Goal: Check status: Check status

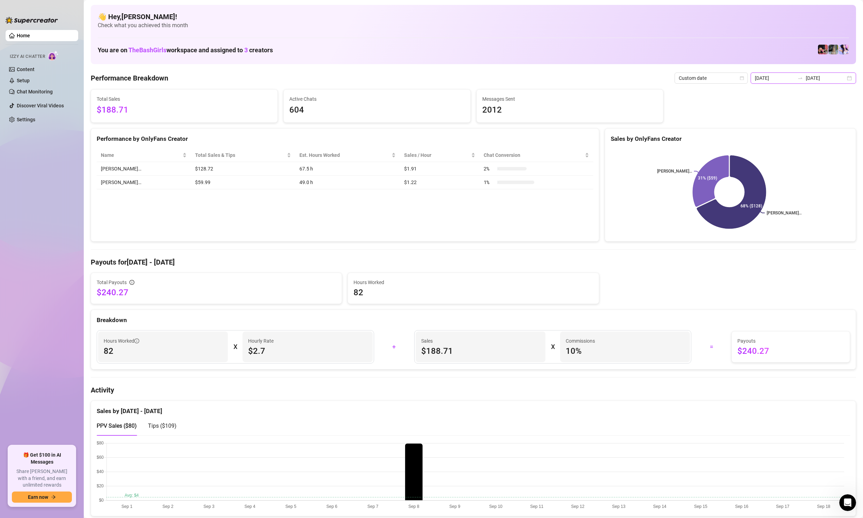
click at [791, 79] on input "[DATE]" at bounding box center [774, 78] width 40 height 8
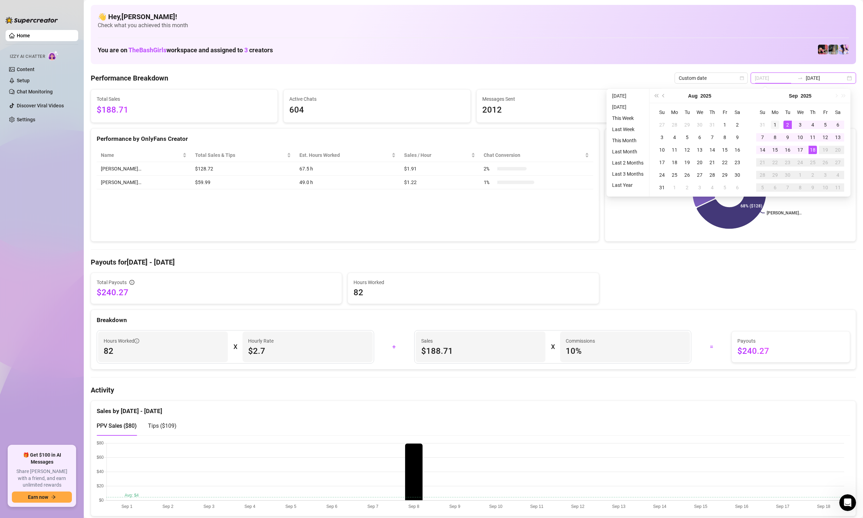
type input "[DATE]"
click at [777, 122] on div "1" at bounding box center [775, 125] width 8 height 8
type input "[DATE]"
click at [812, 150] on div "18" at bounding box center [812, 150] width 8 height 8
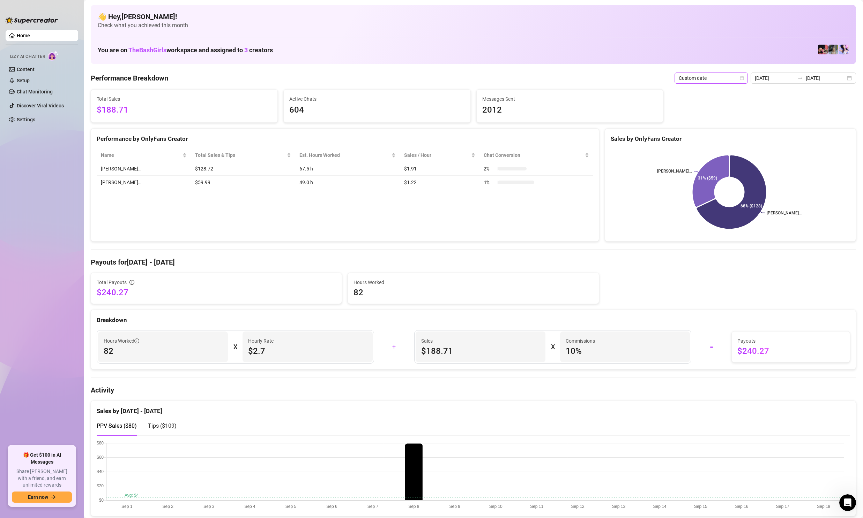
click at [726, 80] on span "Custom date" at bounding box center [710, 78] width 65 height 10
click at [720, 92] on div "Last 24 hours" at bounding box center [713, 92] width 62 height 8
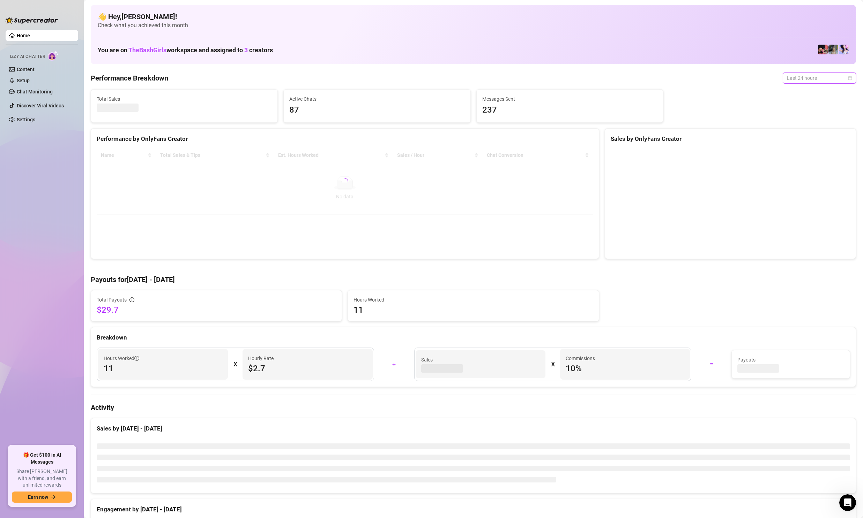
click at [787, 80] on span "Last 24 hours" at bounding box center [819, 78] width 65 height 10
click at [791, 138] on div "Custom date" at bounding box center [813, 137] width 62 height 8
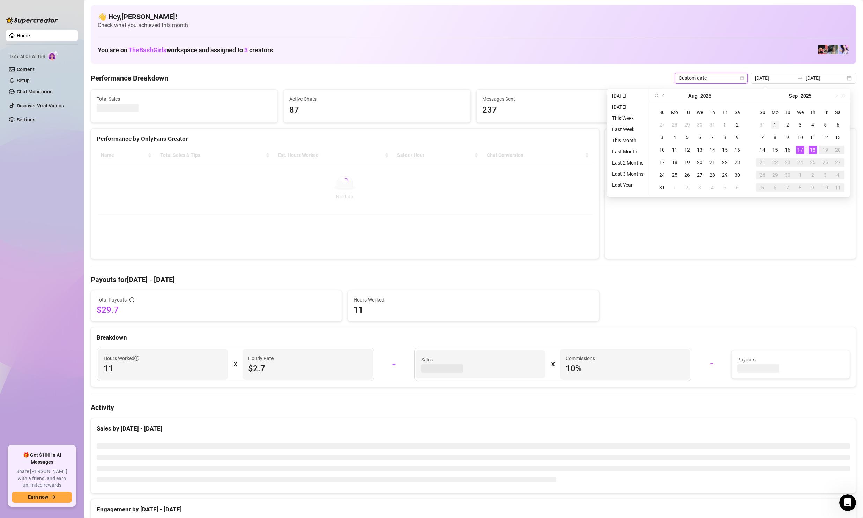
type input "[DATE]"
click at [775, 126] on div "1" at bounding box center [775, 125] width 8 height 8
type input "[DATE]"
click at [812, 150] on div "18" at bounding box center [812, 150] width 8 height 8
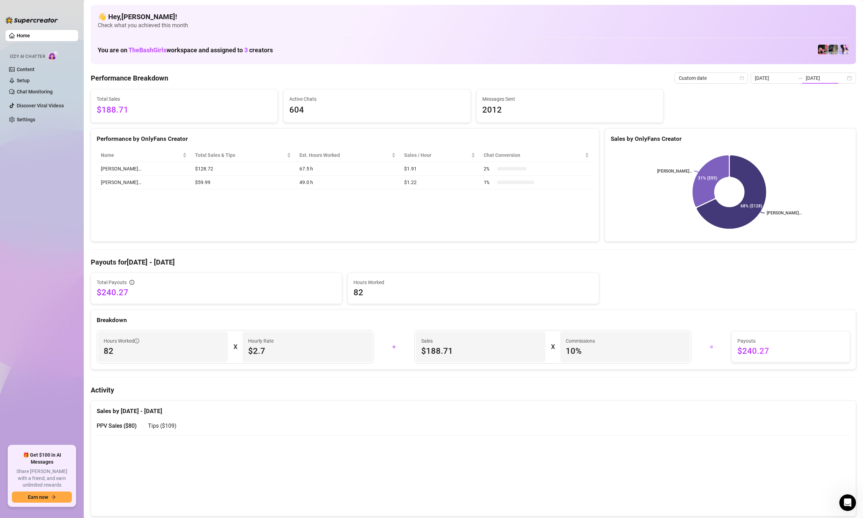
type input "[DATE]"
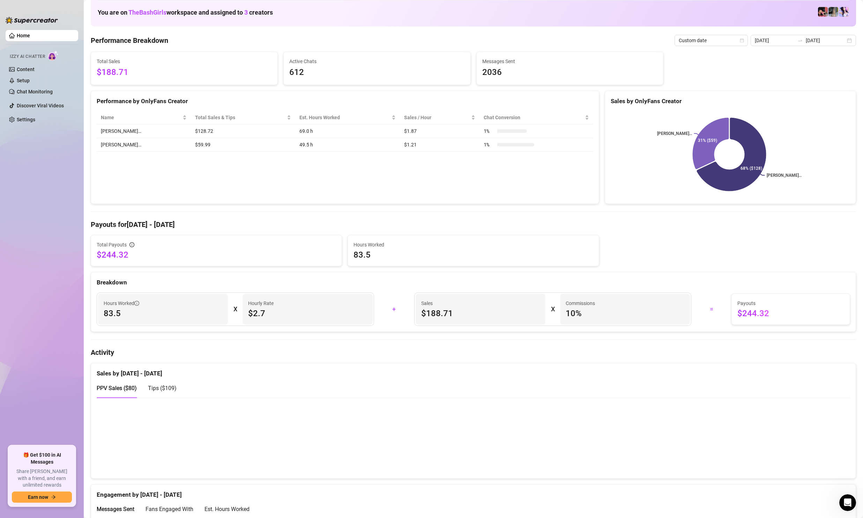
scroll to position [70, 0]
